Goal: Find specific page/section: Find specific page/section

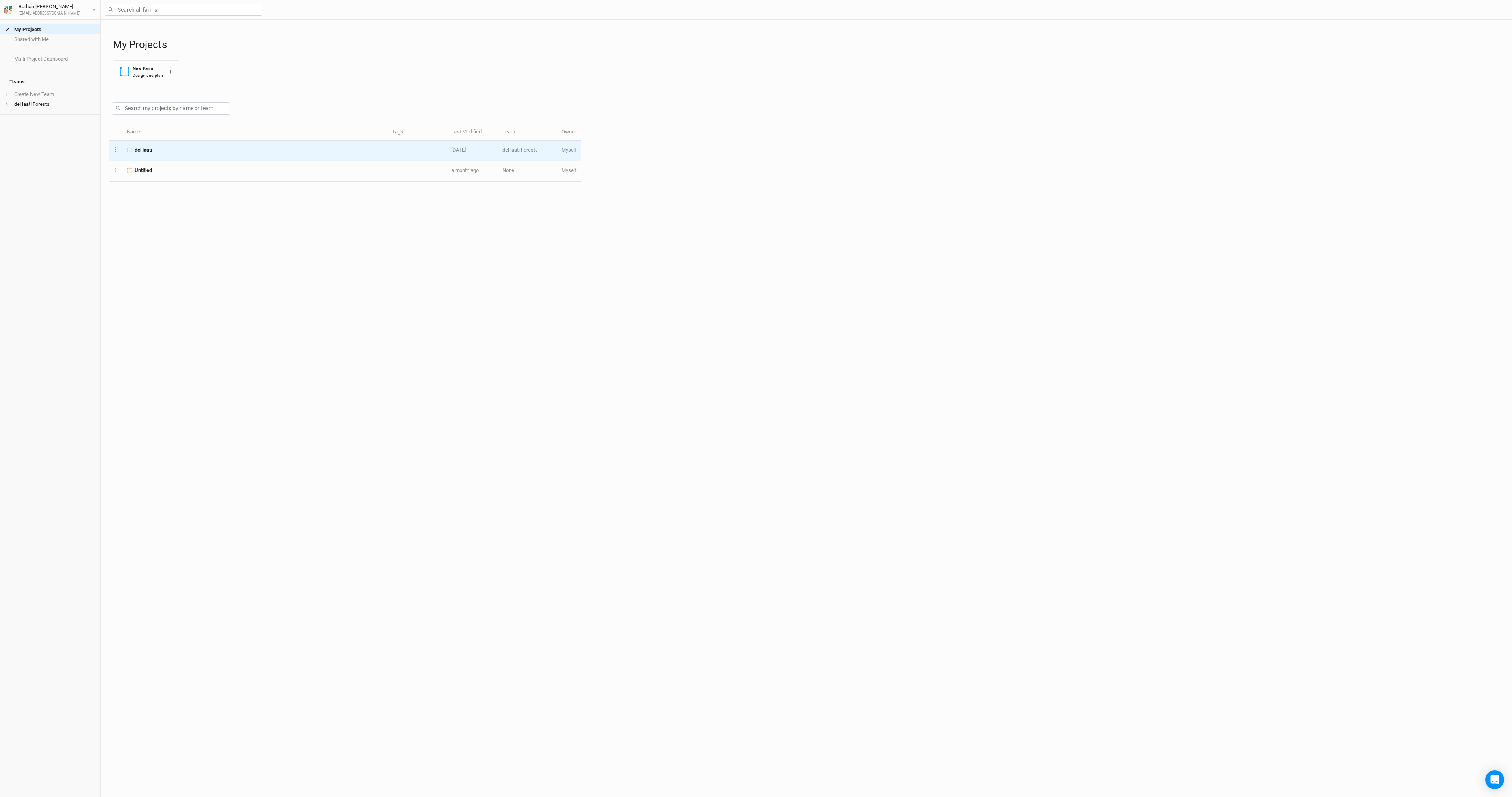
click at [142, 153] on span "deHaati" at bounding box center [143, 150] width 17 height 7
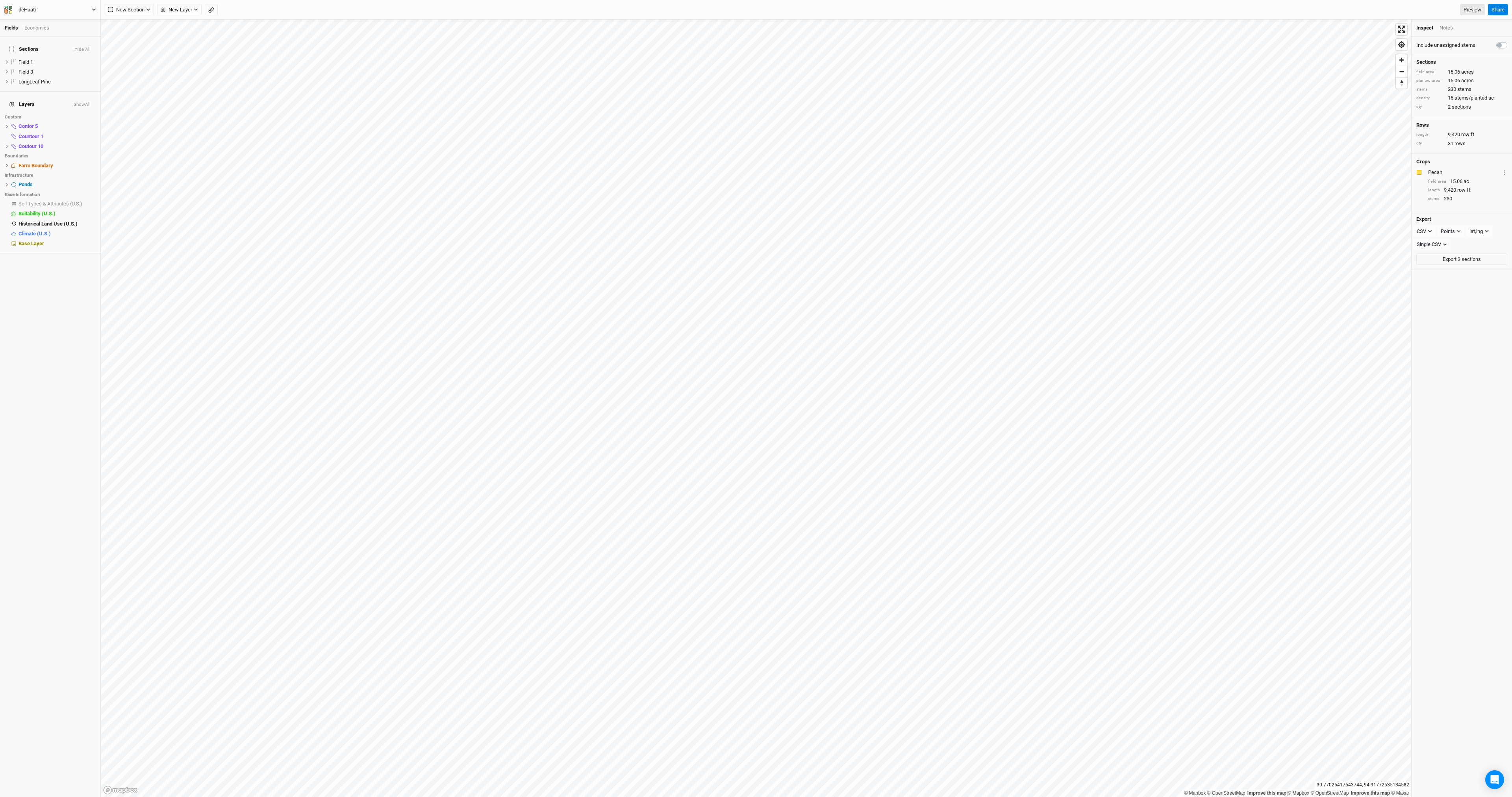
click at [83, 13] on button "deHaati" at bounding box center [49, 10] width 92 height 9
click at [48, 20] on button "Back" at bounding box center [65, 22] width 62 height 10
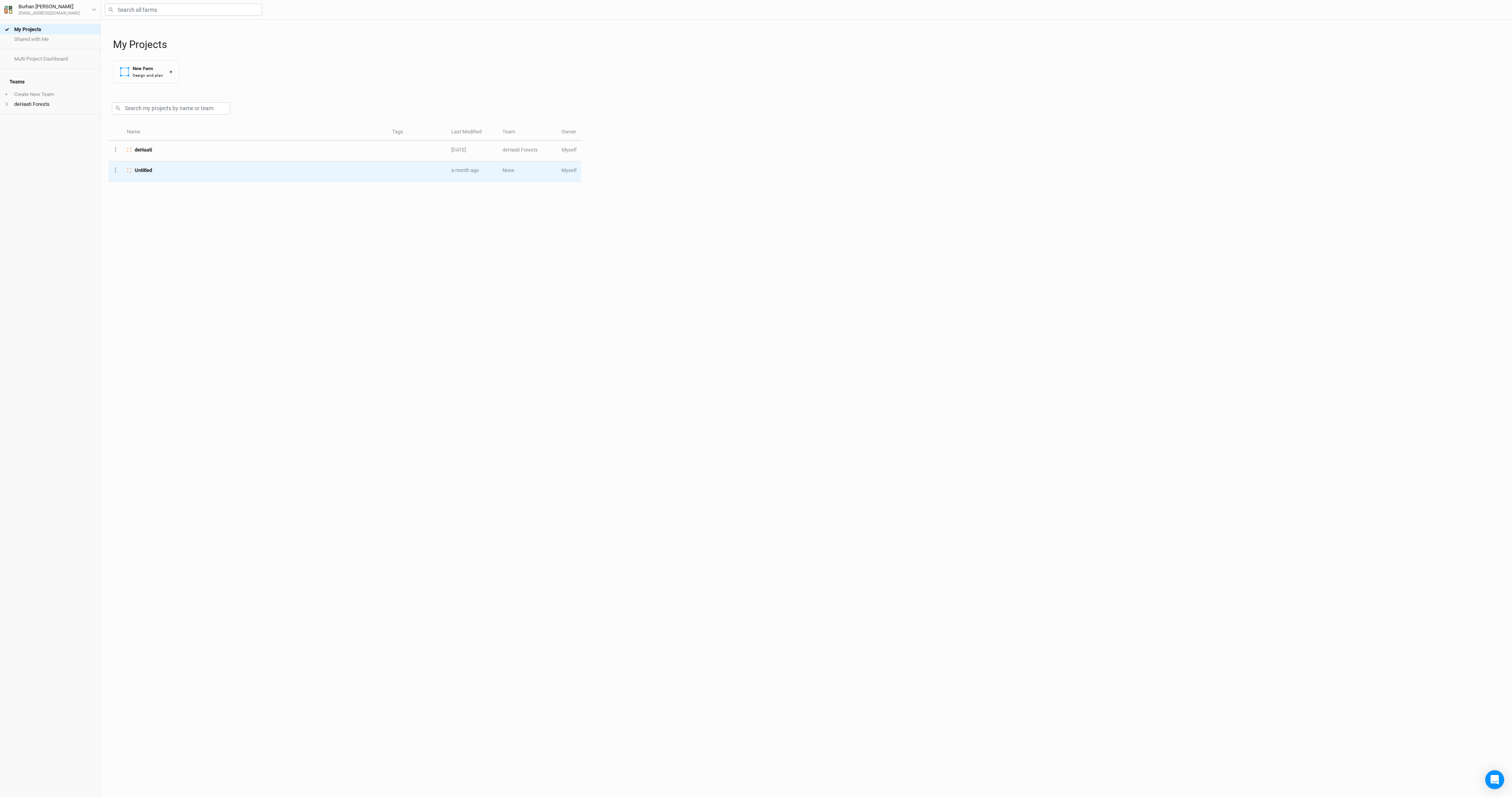
click at [164, 166] on td "Untitled" at bounding box center [255, 171] width 265 height 20
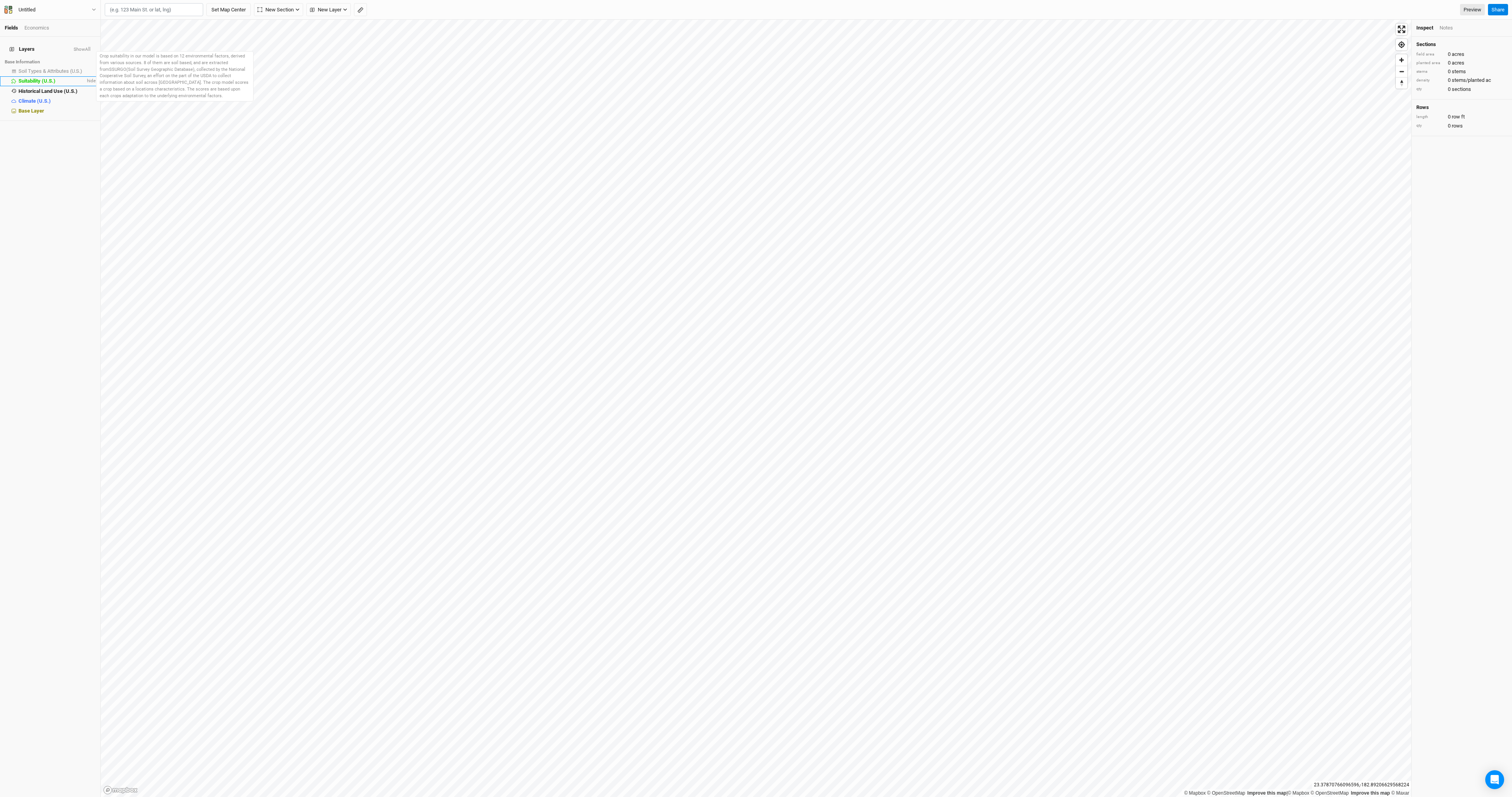
click at [34, 79] on li "Suitability (U.S.) hide" at bounding box center [50, 81] width 100 height 10
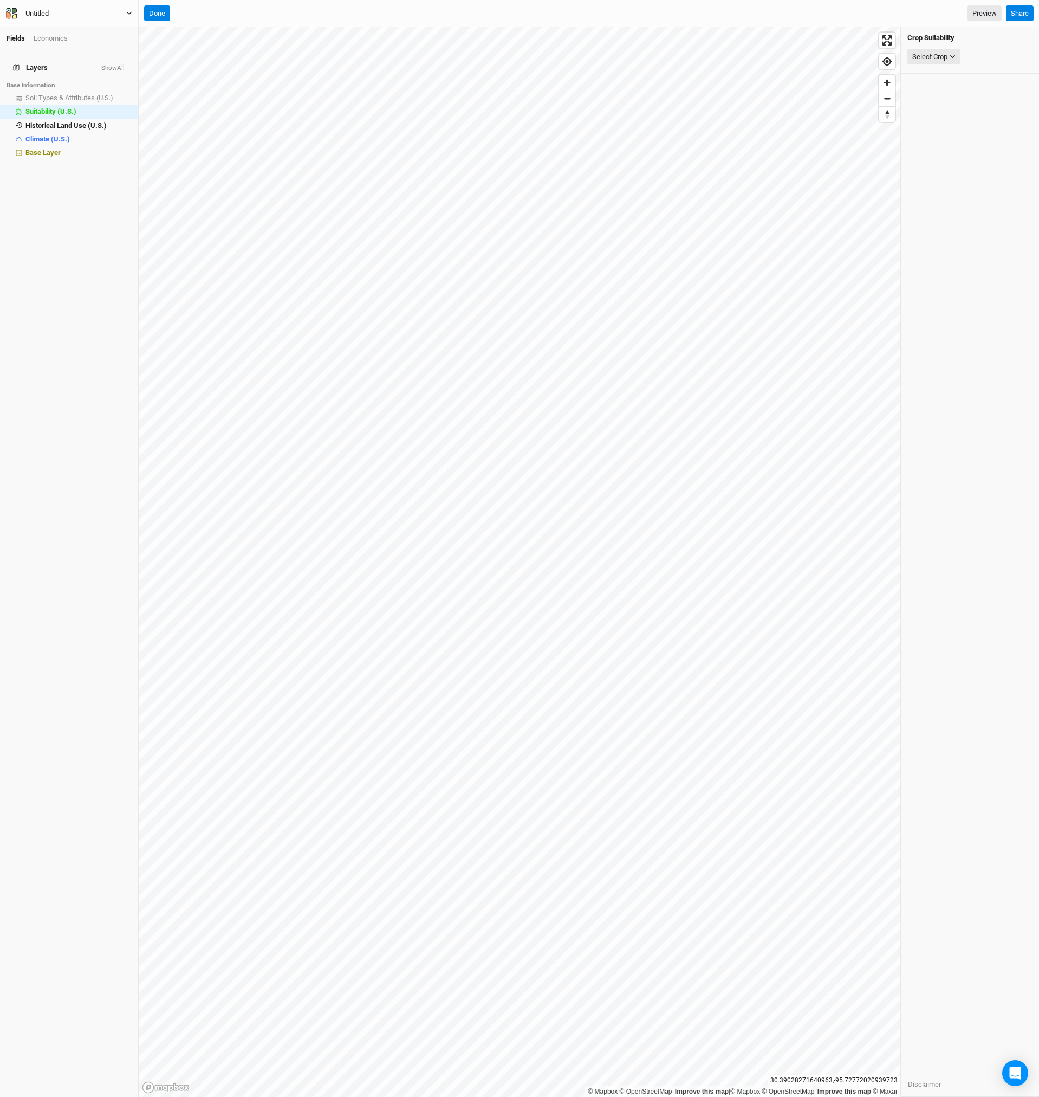
click at [53, 15] on div "Untitled" at bounding box center [37, 13] width 41 height 11
click at [164, 16] on button "Done" at bounding box center [157, 13] width 26 height 16
